Goal: Check status

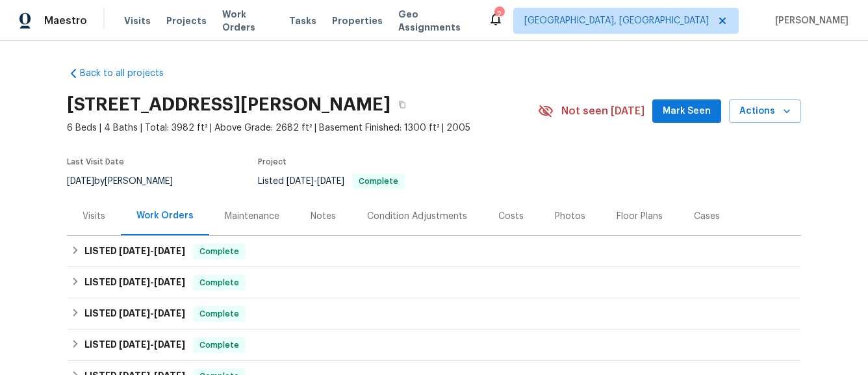
scroll to position [53, 0]
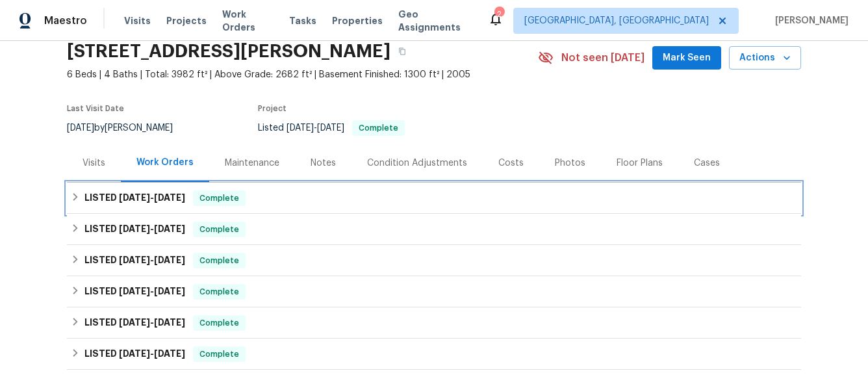
click at [201, 202] on span "Complete" at bounding box center [219, 198] width 50 height 13
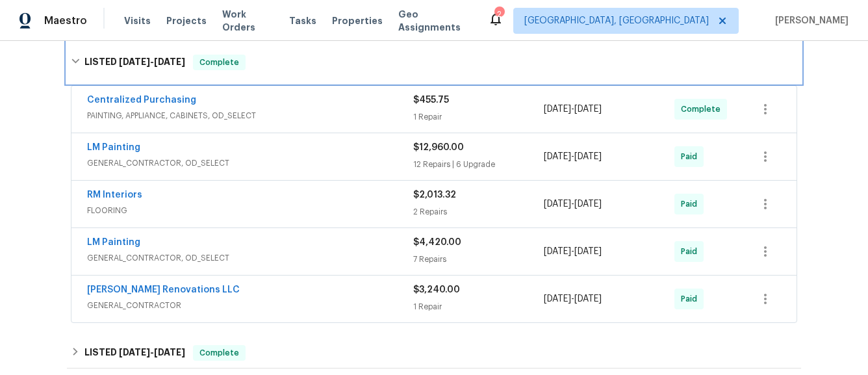
scroll to position [203, 0]
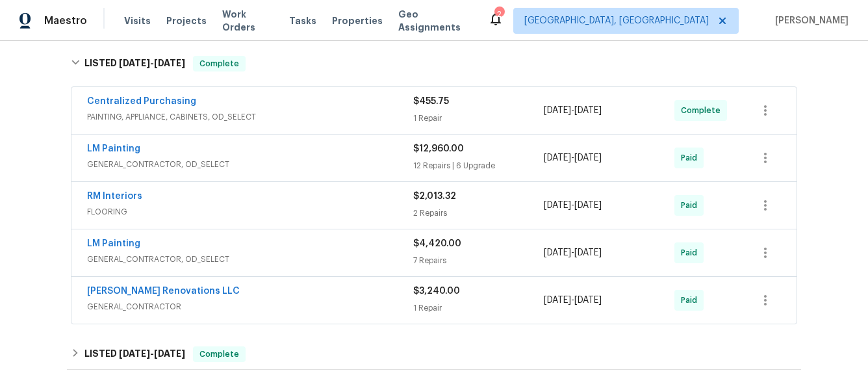
click at [297, 177] on div "LM Painting GENERAL_CONTRACTOR, OD_SELECT $12,960.00 12 Repairs | 6 Upgrade [DA…" at bounding box center [433, 157] width 725 height 47
click at [296, 166] on span "GENERAL_CONTRACTOR, OD_SELECT" at bounding box center [250, 164] width 326 height 13
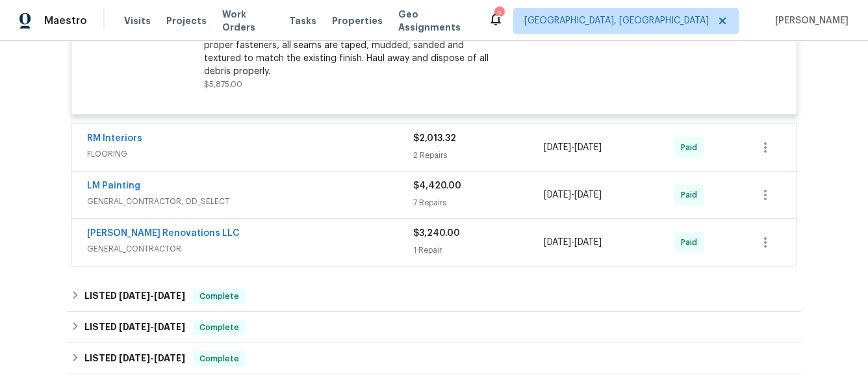
scroll to position [2635, 0]
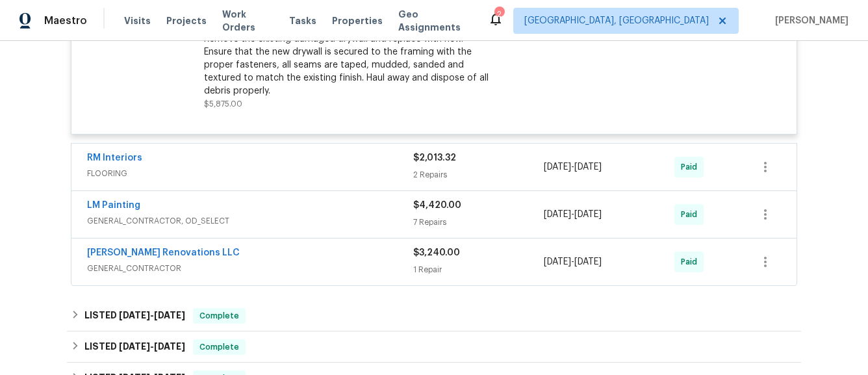
click at [284, 262] on span "GENERAL_CONTRACTOR" at bounding box center [250, 268] width 326 height 13
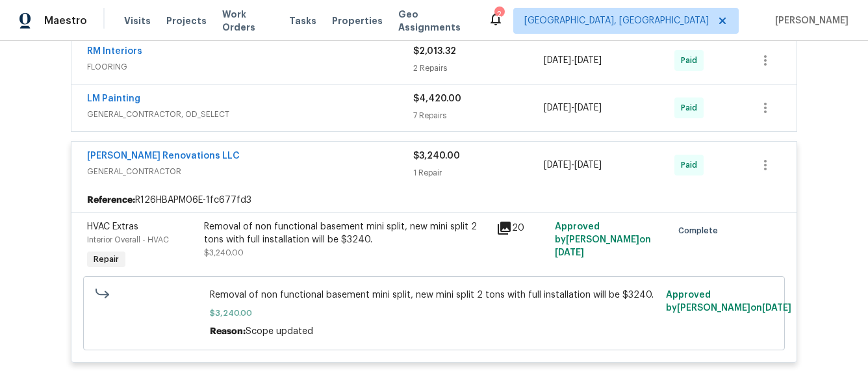
scroll to position [2742, 0]
click at [346, 92] on div "LM Painting" at bounding box center [250, 100] width 326 height 16
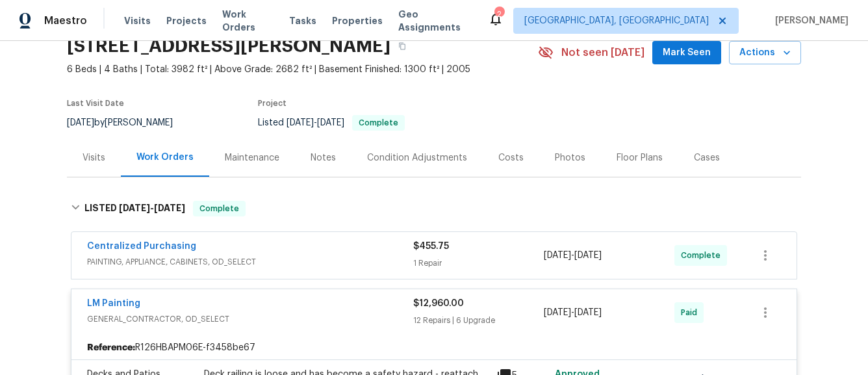
scroll to position [0, 0]
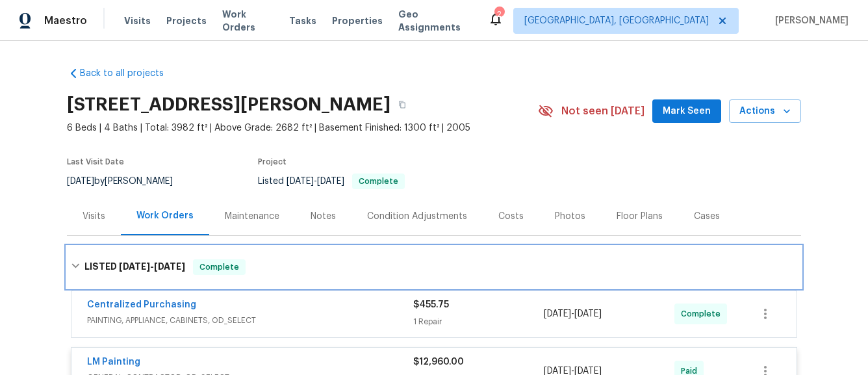
click at [79, 266] on icon at bounding box center [75, 265] width 9 height 9
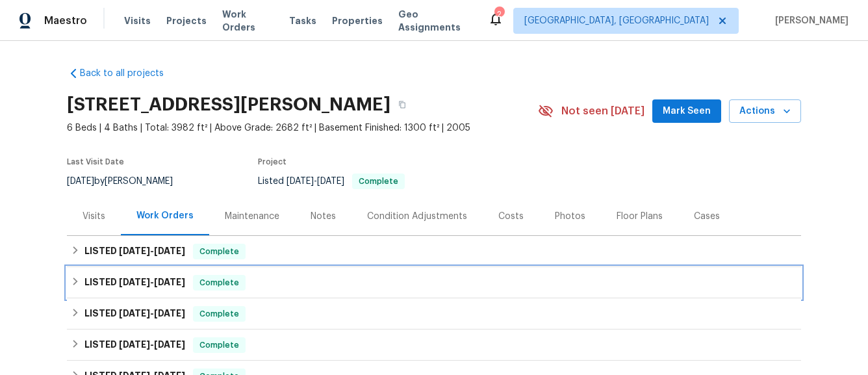
click at [98, 282] on h6 "LISTED [DATE] - [DATE]" at bounding box center [134, 283] width 101 height 16
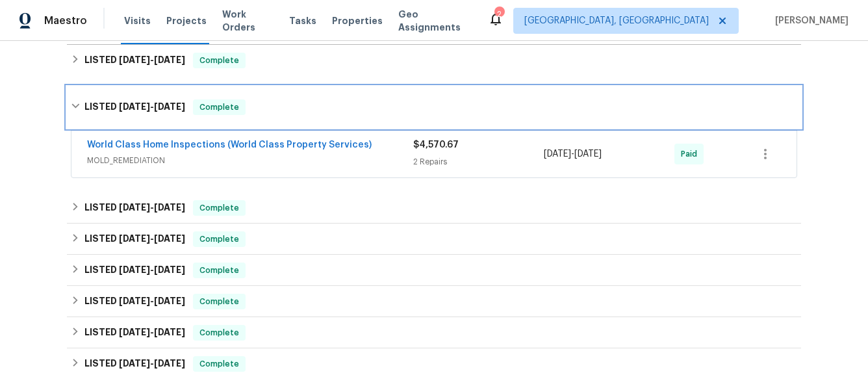
scroll to position [199, 0]
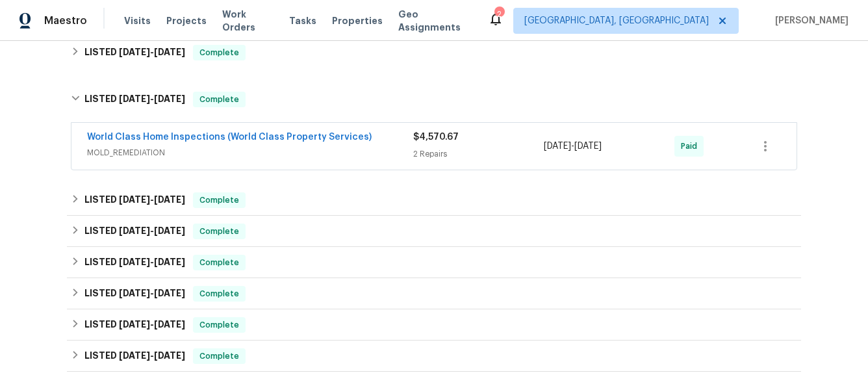
click at [395, 136] on div "World Class Home Inspections (World Class Property Services)" at bounding box center [250, 139] width 326 height 16
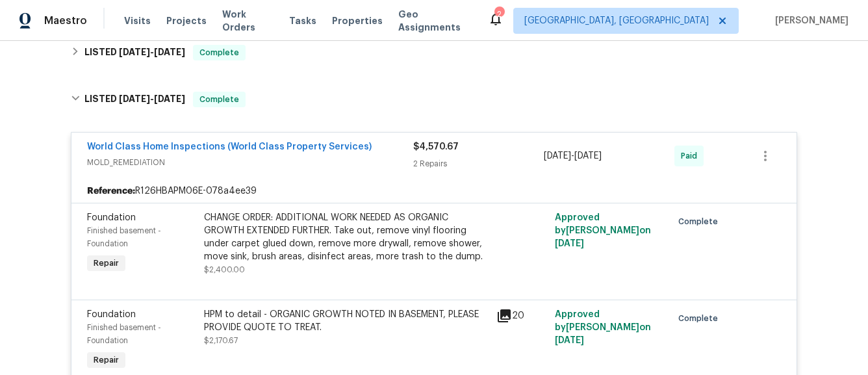
click at [403, 155] on div "World Class Home Inspections (World Class Property Services)" at bounding box center [250, 148] width 326 height 16
